Goal: Task Accomplishment & Management: Use online tool/utility

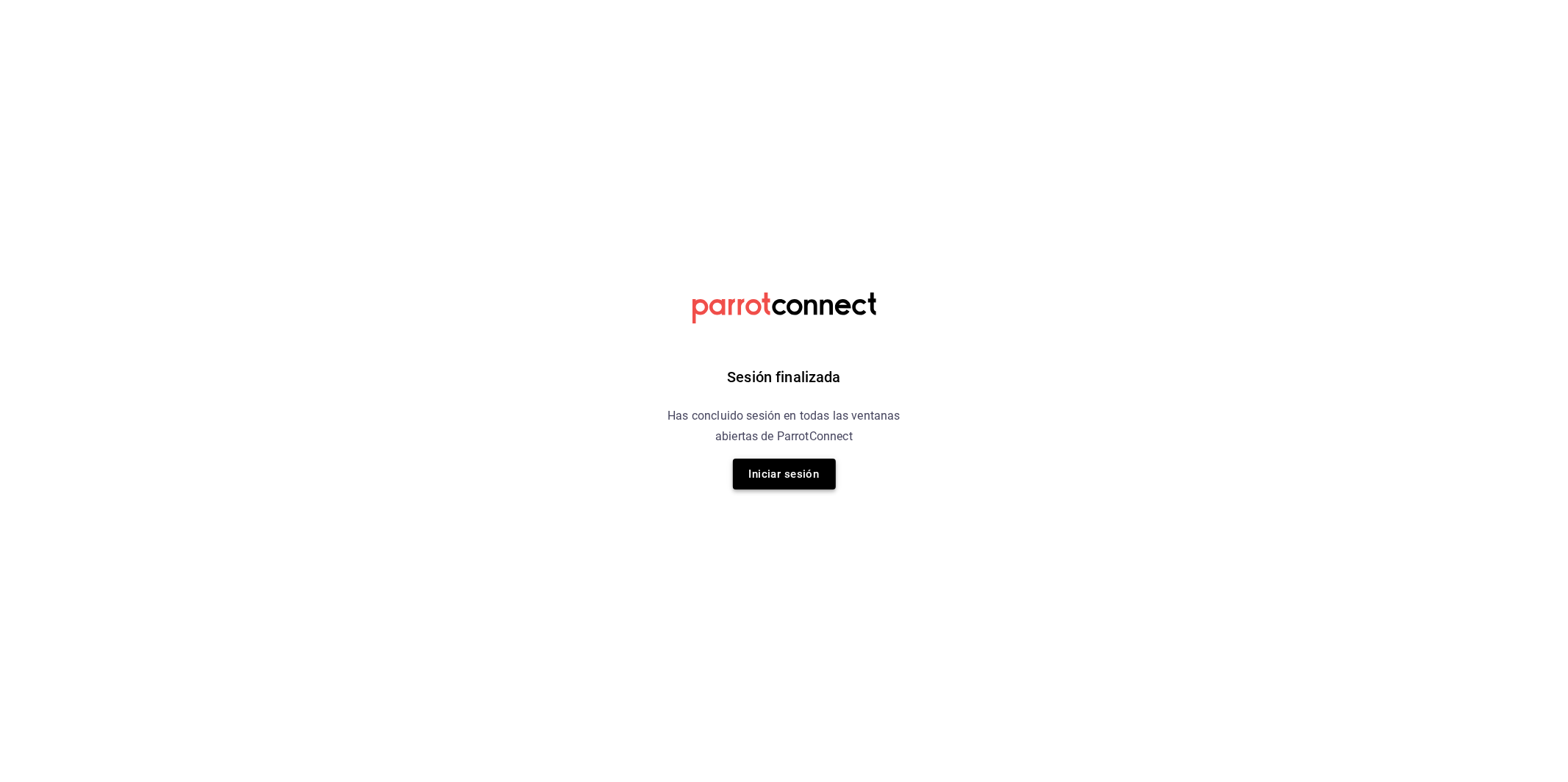
click at [827, 481] on button "Iniciar sesión" at bounding box center [784, 473] width 103 height 31
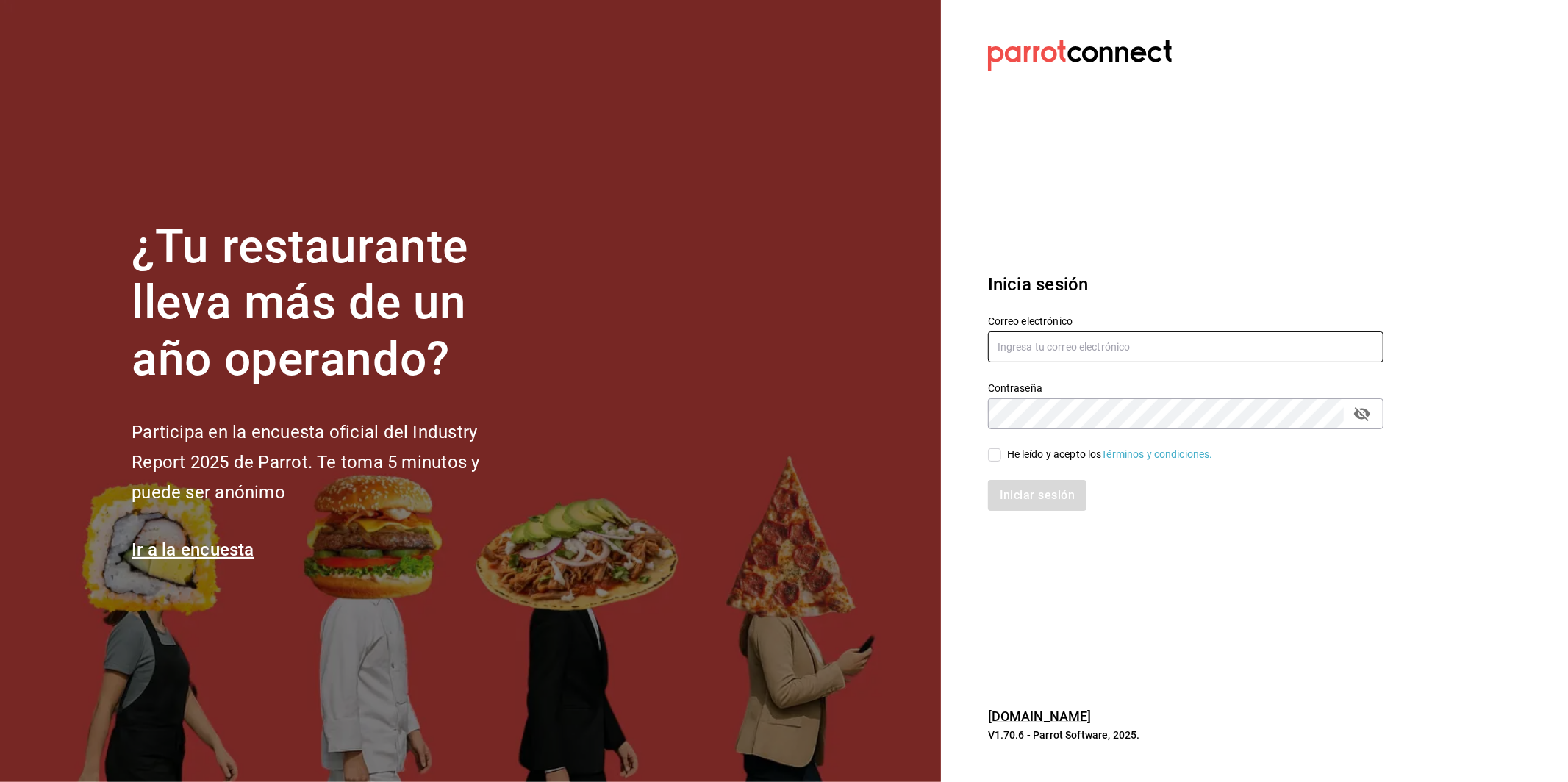
type input "[DOMAIN_NAME][EMAIL_ADDRESS][DOMAIN_NAME]"
click at [989, 461] on input "He leído y acepto los Términos y condiciones." at bounding box center [994, 455] width 13 height 13
checkbox input "true"
click at [1012, 480] on button "Iniciar sesión" at bounding box center [1037, 495] width 100 height 31
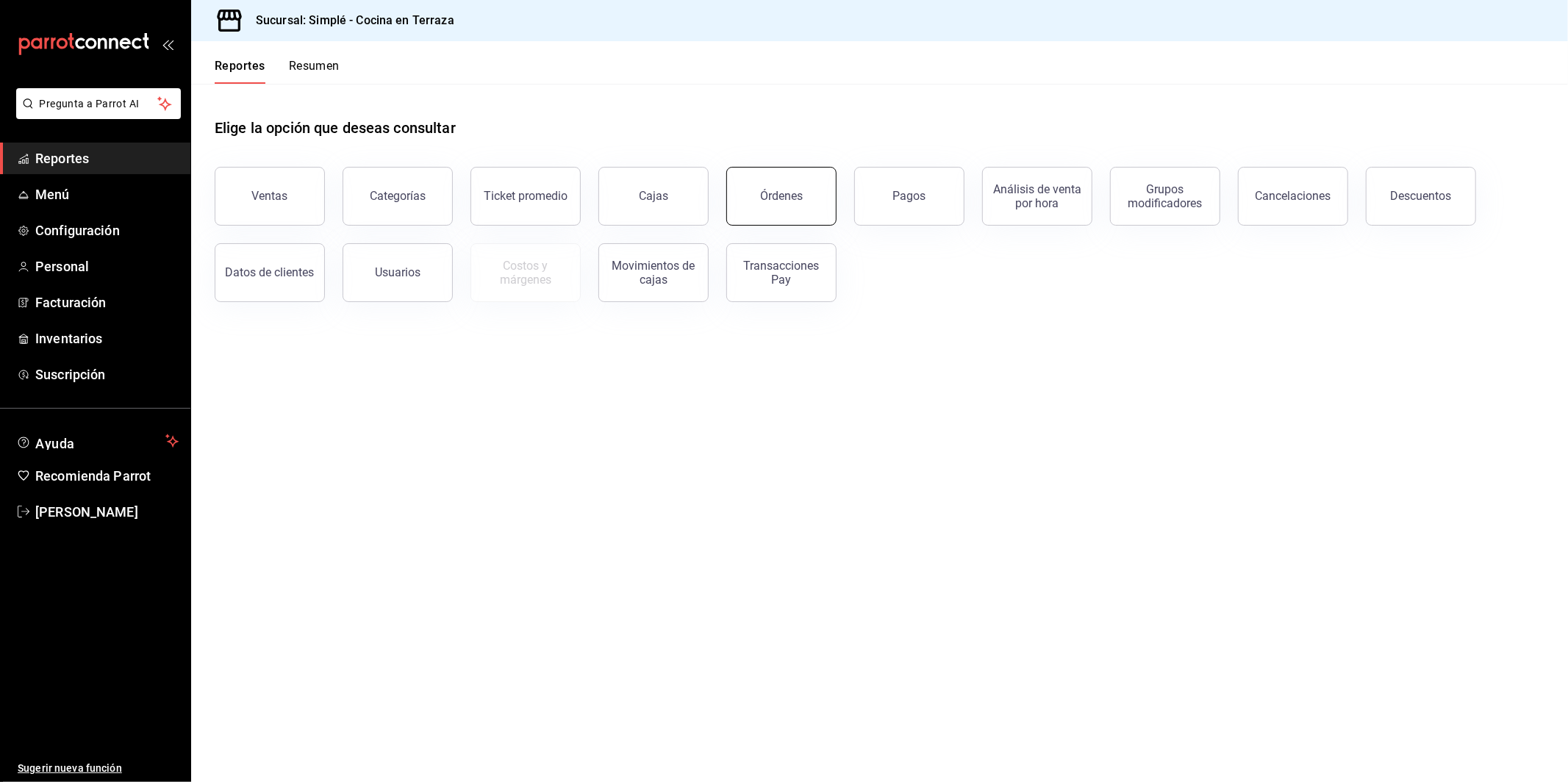
click at [793, 210] on button "Órdenes" at bounding box center [781, 196] width 110 height 59
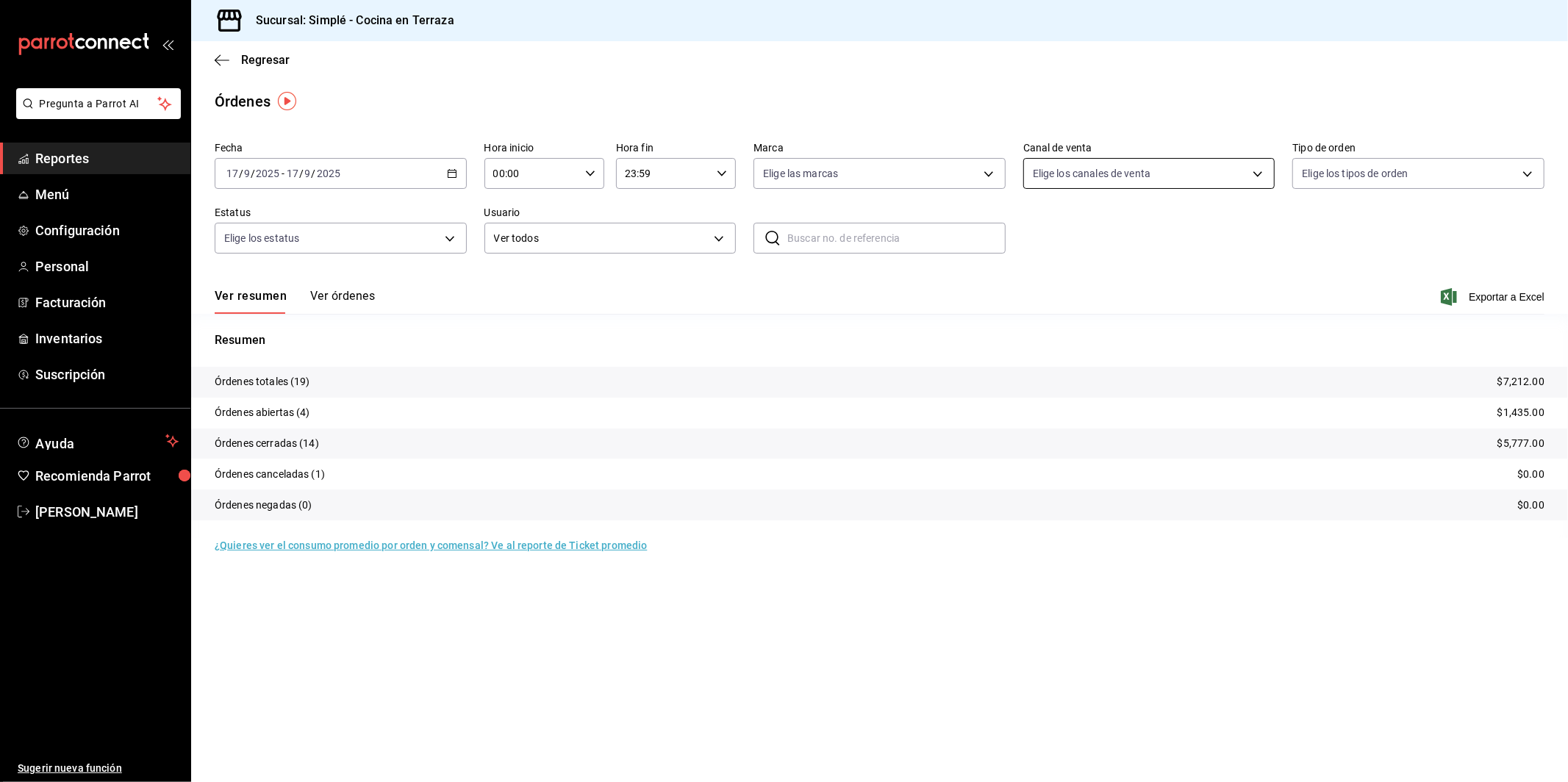
click at [1148, 163] on body "Pregunta a Parrot AI Reportes Menú Configuración Personal Facturación Inventari…" at bounding box center [784, 391] width 1568 height 782
click at [1120, 282] on span "Punto de venta" at bounding box center [1166, 279] width 205 height 15
type input "PARROT"
checkbox input "true"
click at [1120, 282] on span "Punto de venta" at bounding box center [1166, 279] width 205 height 15
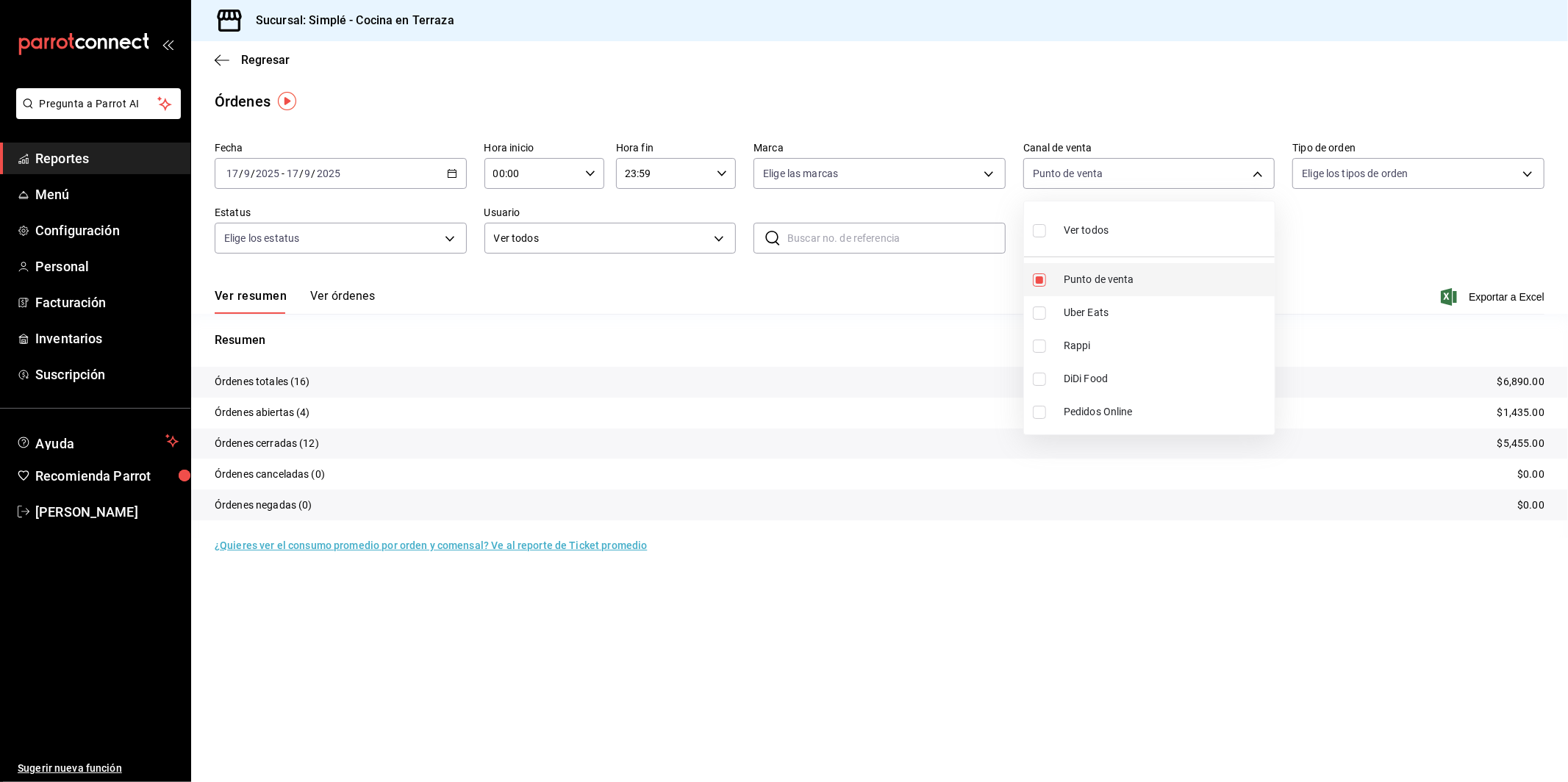
checkbox input "false"
click at [1112, 308] on span "Uber Eats" at bounding box center [1166, 312] width 205 height 15
type input "UBER_EATS"
checkbox input "true"
click at [1112, 308] on span "Uber Eats" at bounding box center [1166, 312] width 205 height 15
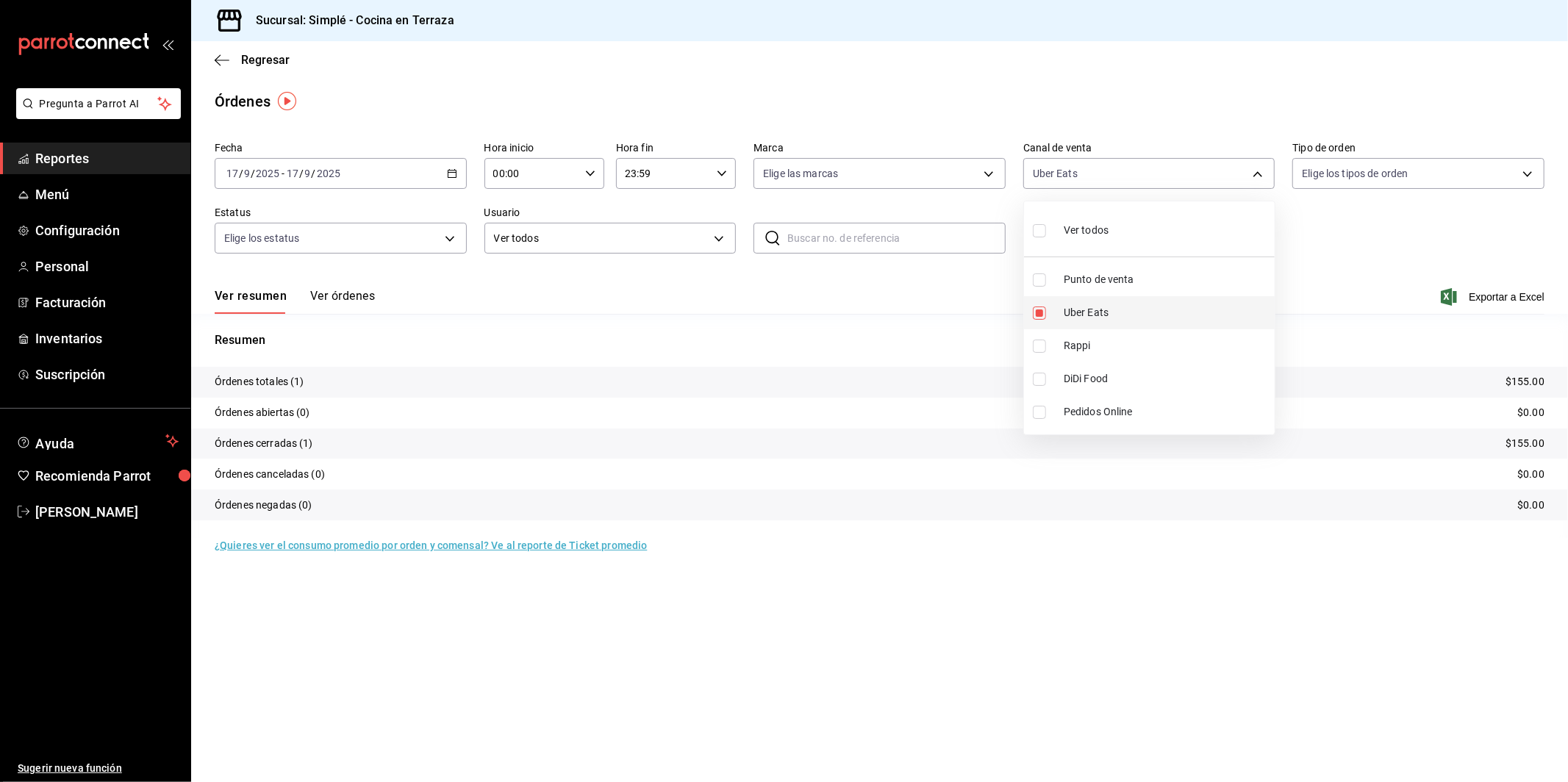
checkbox input "false"
click at [1102, 333] on li "Rappi" at bounding box center [1149, 345] width 251 height 33
type input "RAPPI"
checkbox input "true"
click at [1102, 333] on li "Rappi" at bounding box center [1149, 345] width 251 height 33
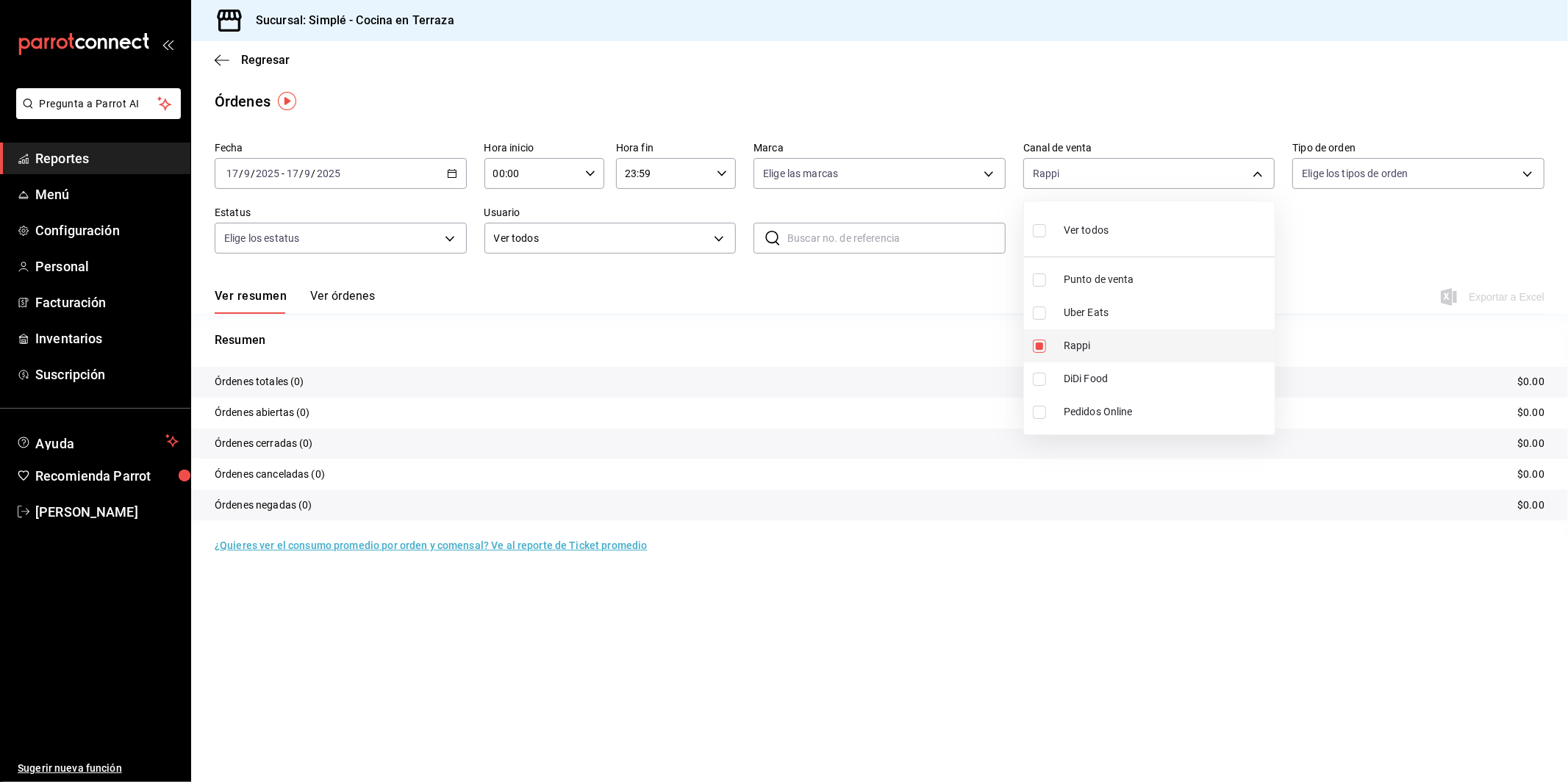
checkbox input "false"
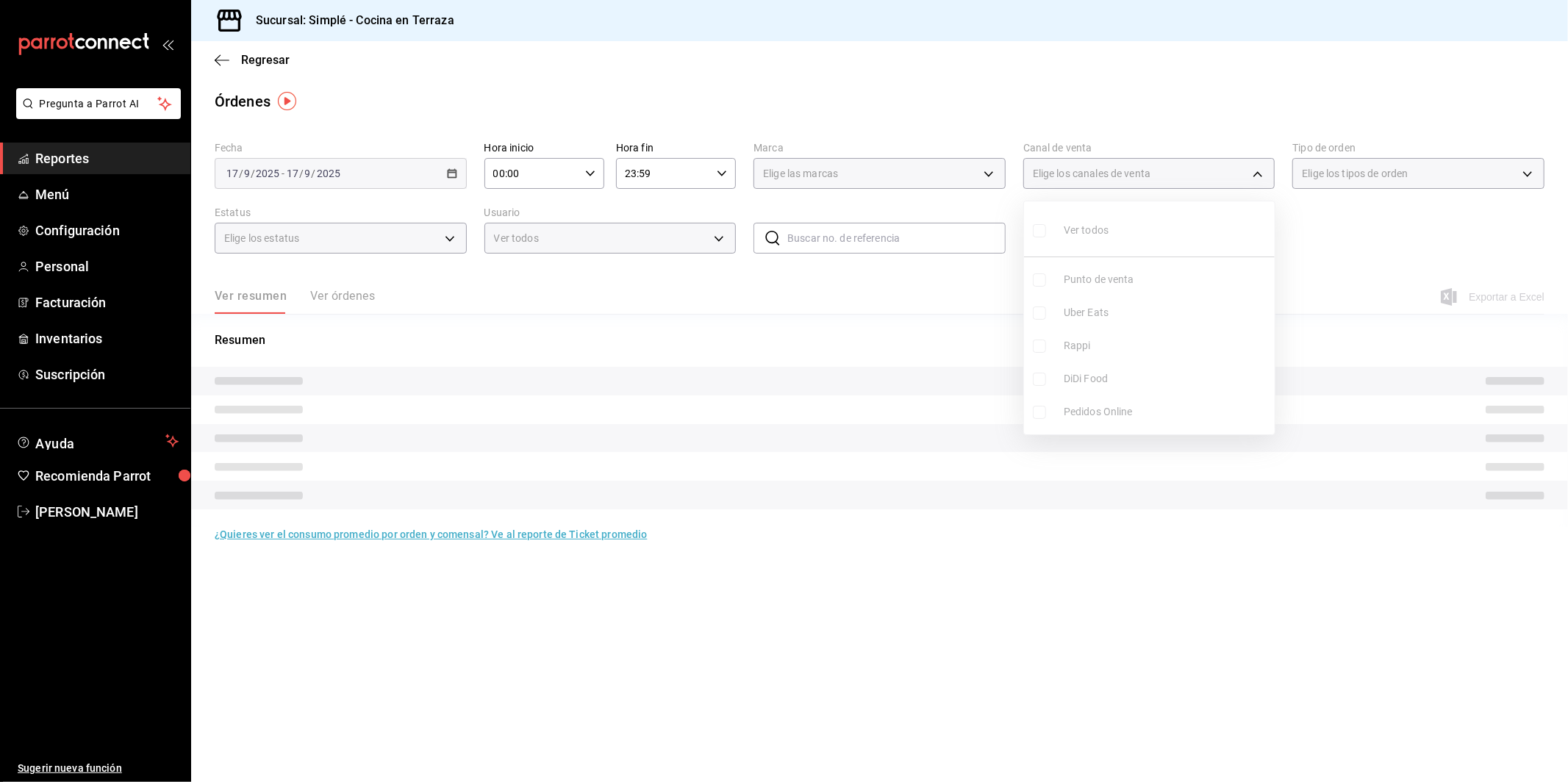
click at [1091, 381] on span "DiDi Food" at bounding box center [1166, 379] width 205 height 15
type input "DIDI_FOOD"
checkbox input "true"
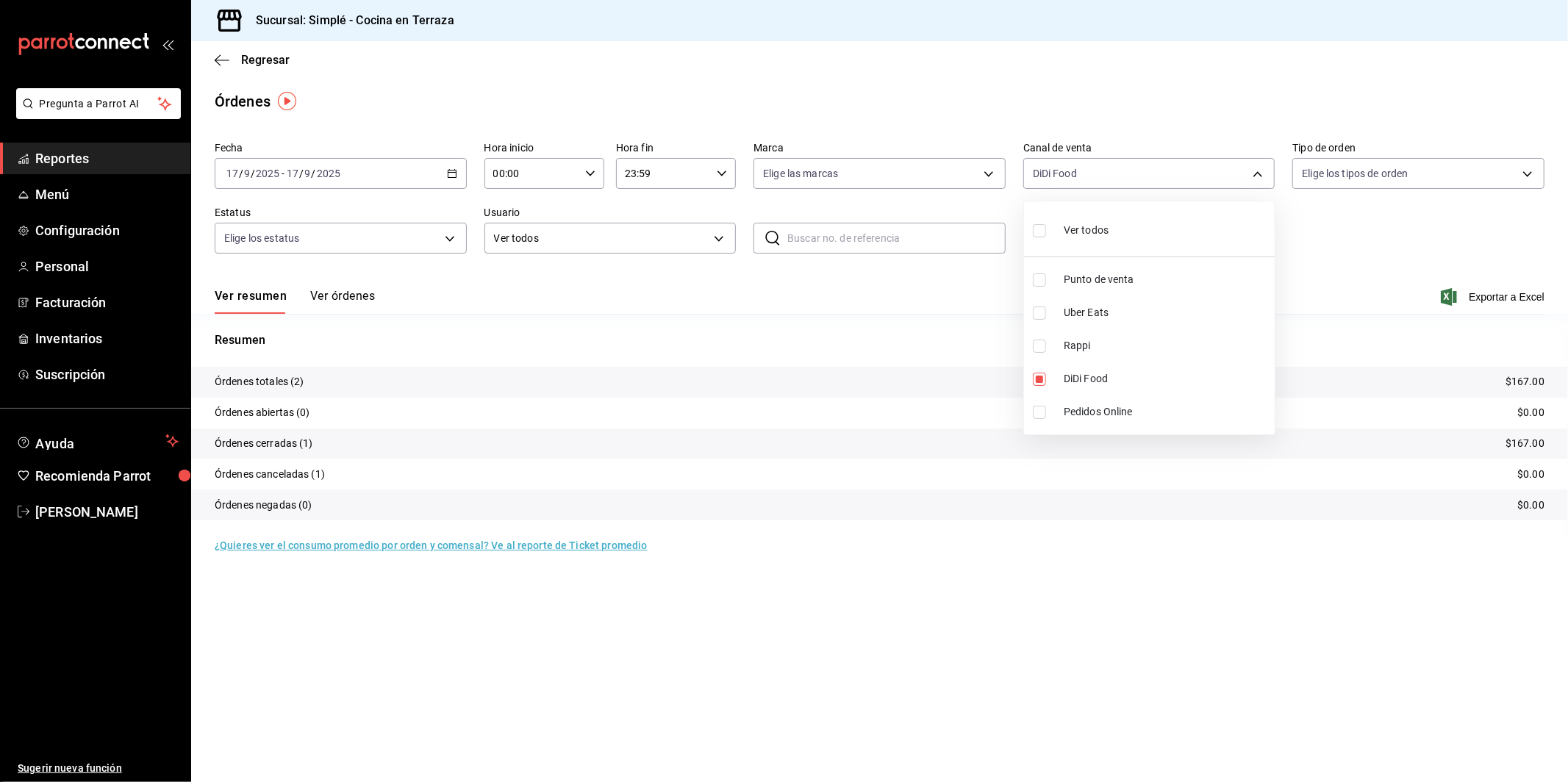
click at [1091, 381] on span "DiDi Food" at bounding box center [1166, 379] width 205 height 15
checkbox input "false"
click at [1377, 257] on div at bounding box center [784, 391] width 1568 height 782
click at [1116, 182] on body "Pregunta a Parrot AI Reportes Menú Configuración Personal Facturación Inventari…" at bounding box center [784, 391] width 1568 height 782
click at [1108, 388] on li "DiDi Food" at bounding box center [1149, 379] width 251 height 33
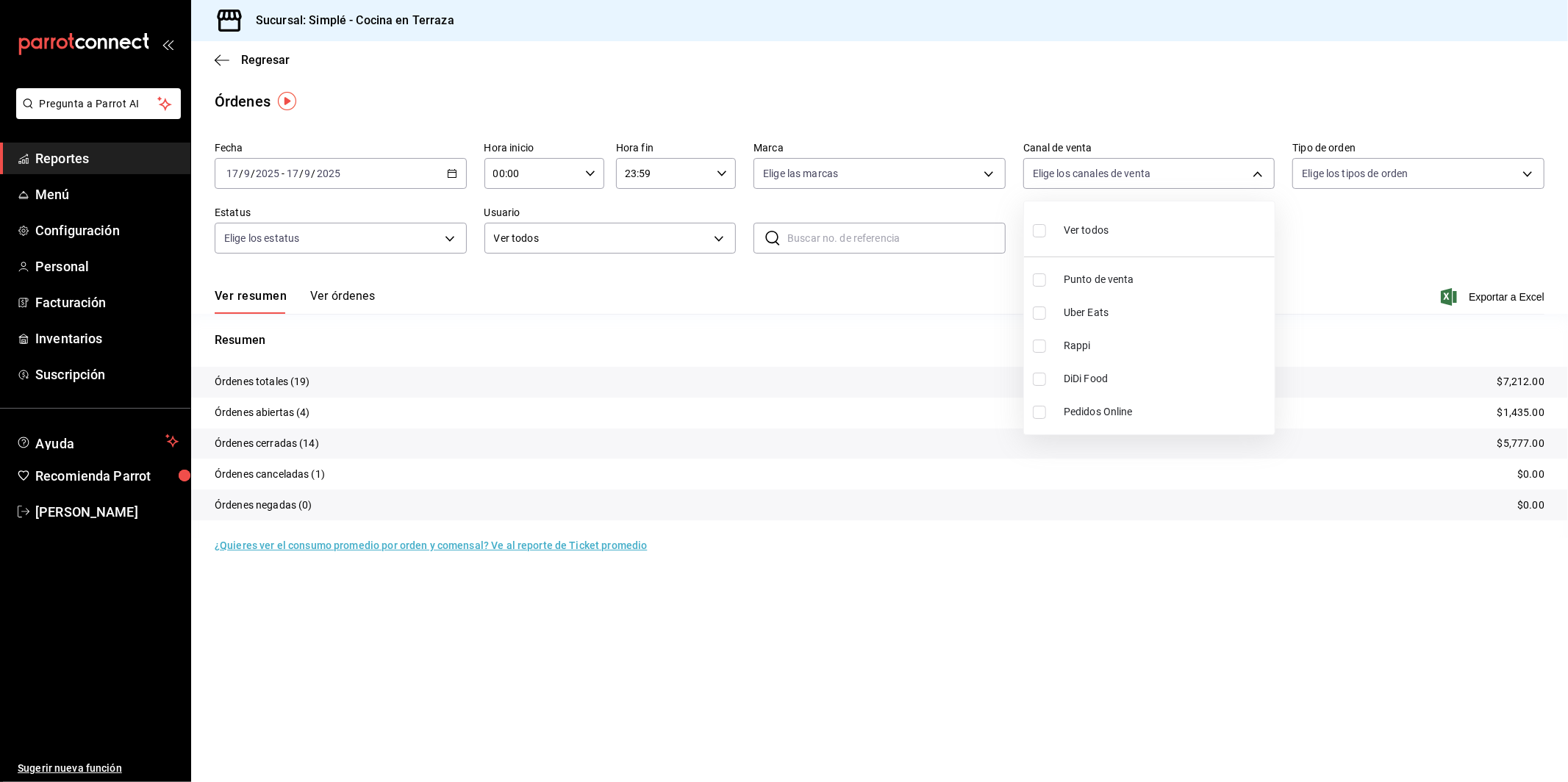
type input "DIDI_FOOD"
checkbox input "true"
click at [1108, 388] on li "DiDi Food" at bounding box center [1149, 379] width 251 height 33
checkbox input "false"
click at [1353, 237] on div at bounding box center [784, 391] width 1568 height 782
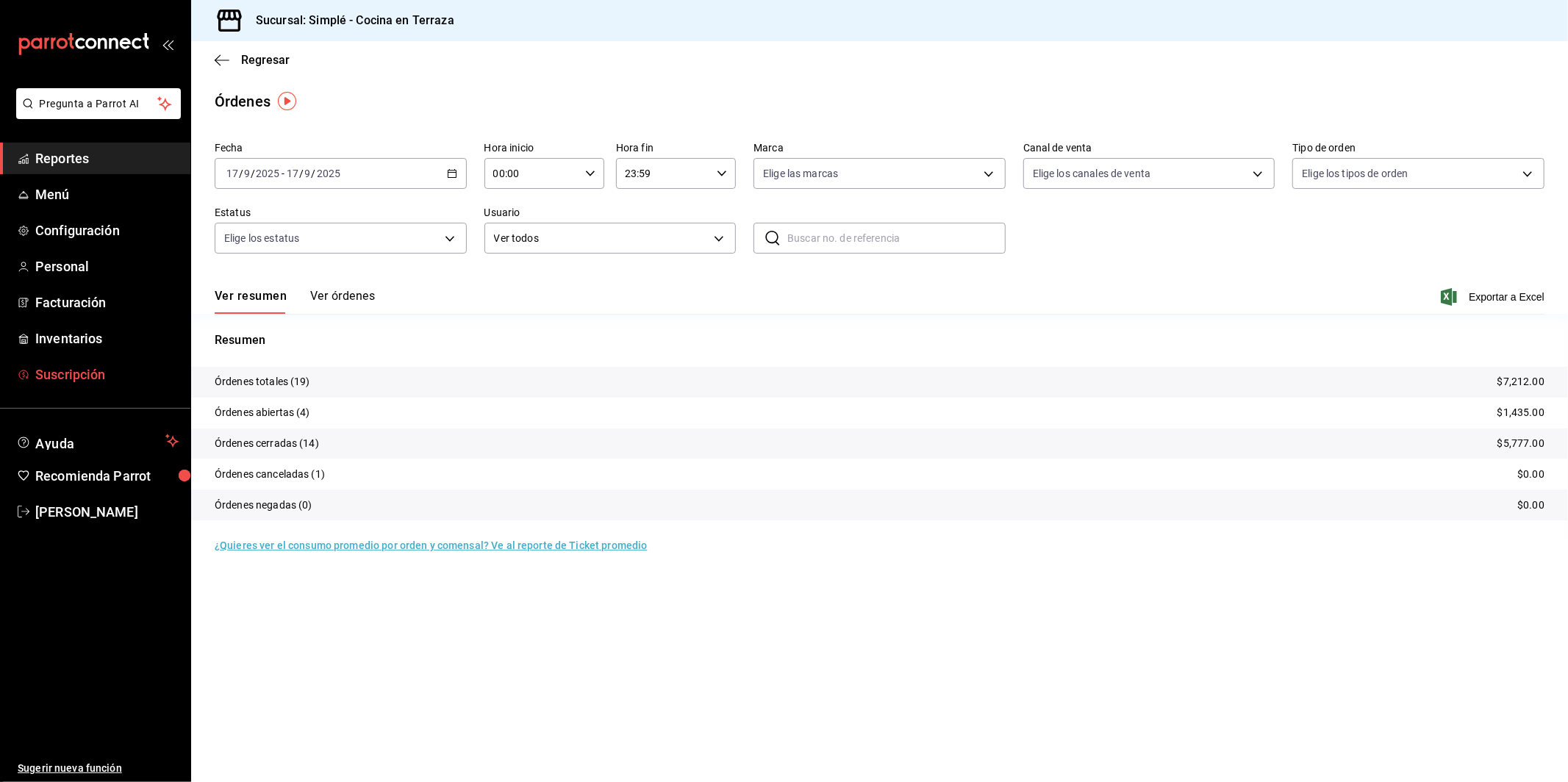
click at [88, 385] on link "Suscripción" at bounding box center [95, 375] width 191 height 32
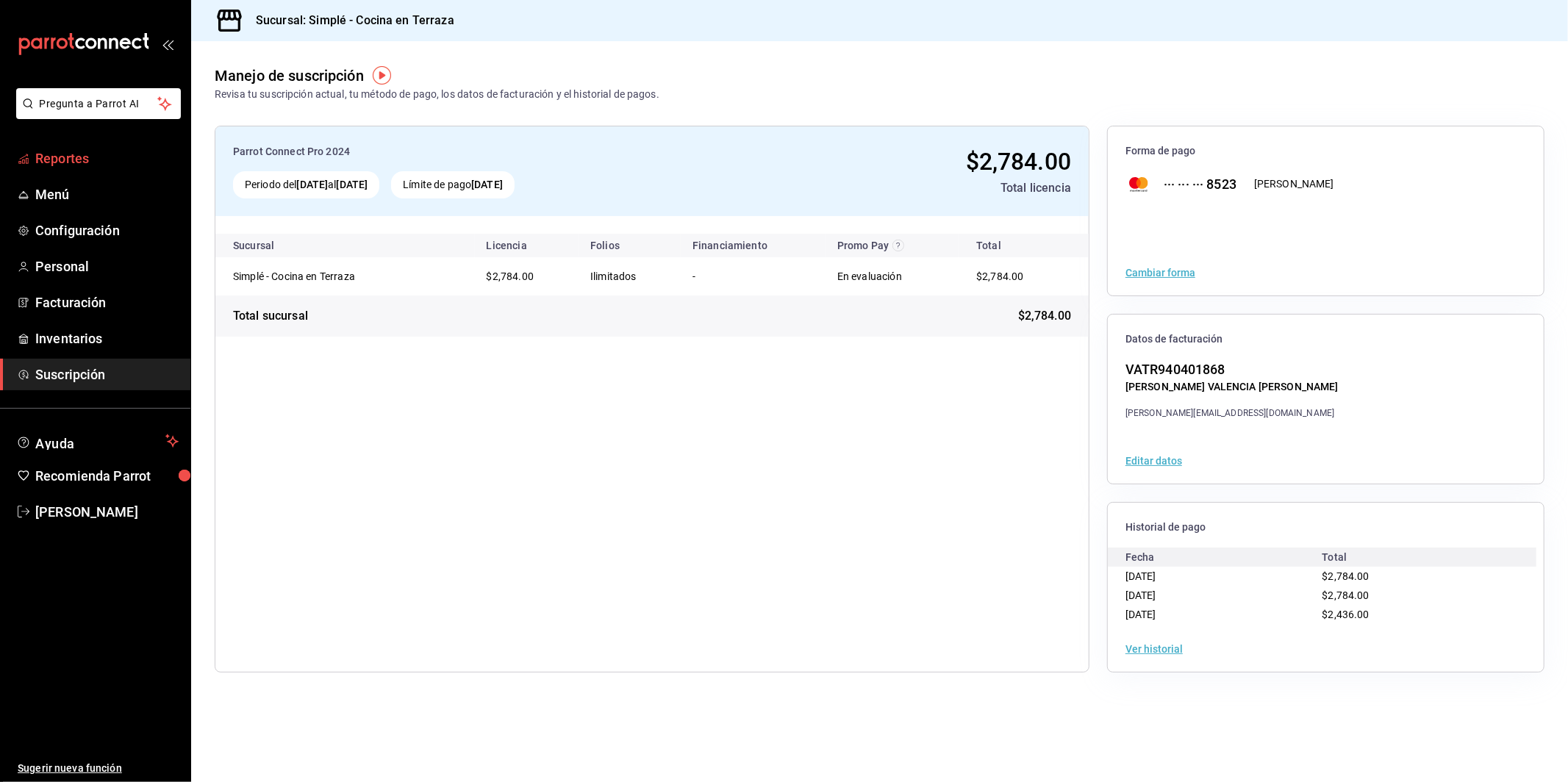
click at [75, 158] on span "Reportes" at bounding box center [107, 158] width 144 height 20
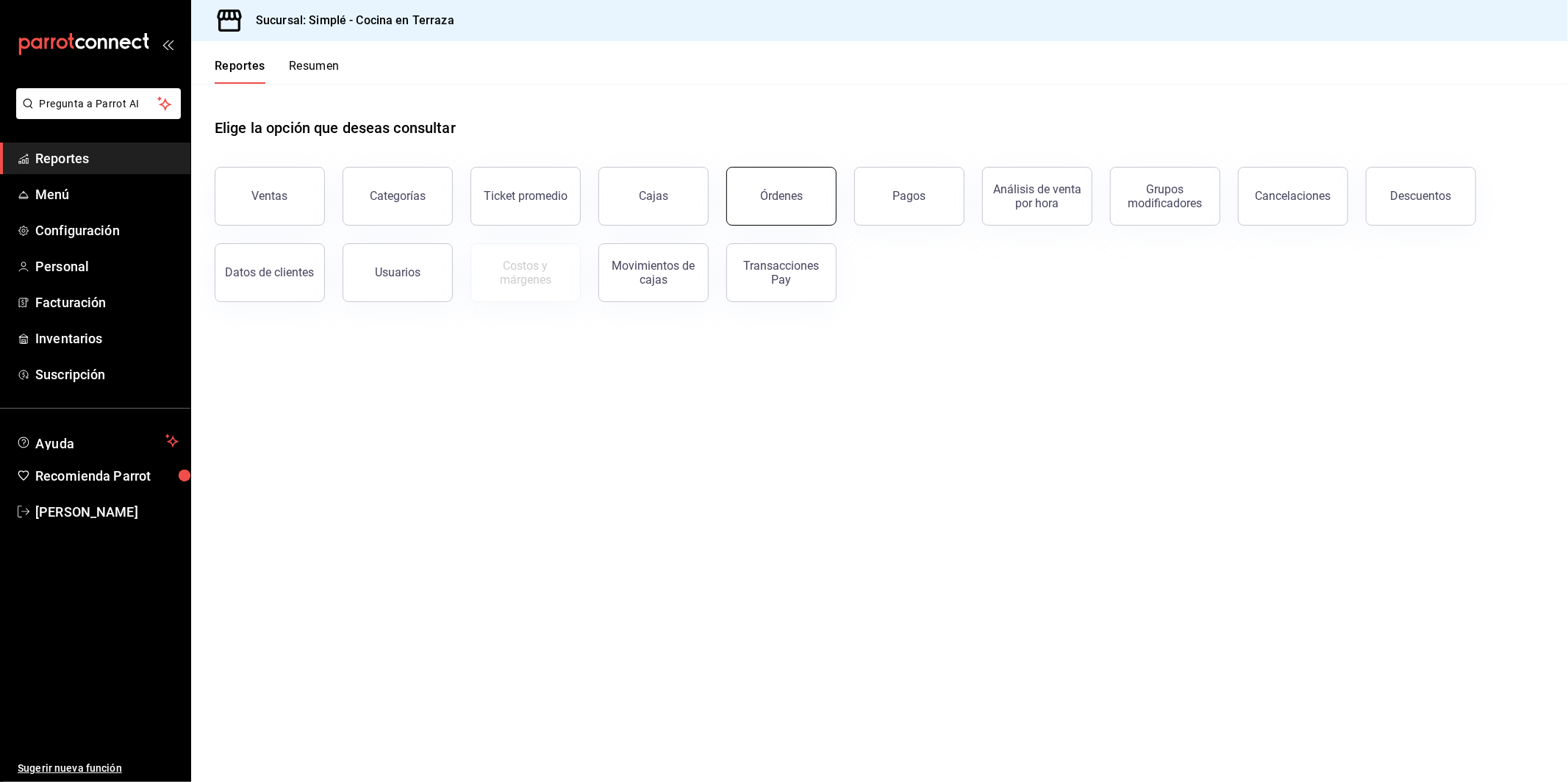
click at [792, 209] on button "Órdenes" at bounding box center [781, 196] width 110 height 59
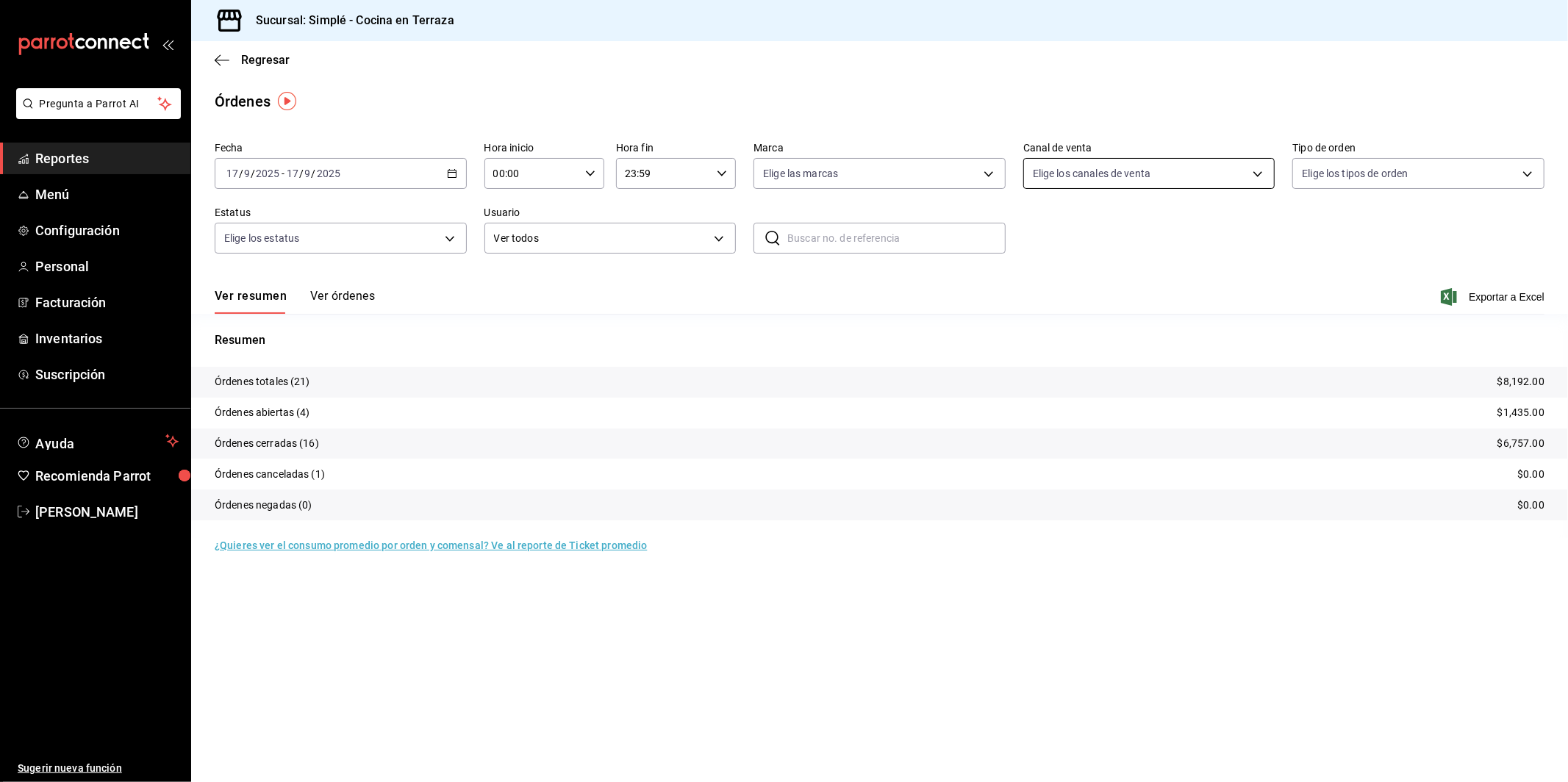
click at [1087, 165] on body "Pregunta a Parrot AI Reportes Menú Configuración Personal Facturación Inventari…" at bounding box center [784, 391] width 1568 height 782
click at [1097, 376] on span "DiDi Food" at bounding box center [1166, 379] width 205 height 15
type input "DIDI_FOOD"
checkbox input "true"
click at [1277, 273] on div at bounding box center [784, 391] width 1568 height 782
